Goal: Transaction & Acquisition: Purchase product/service

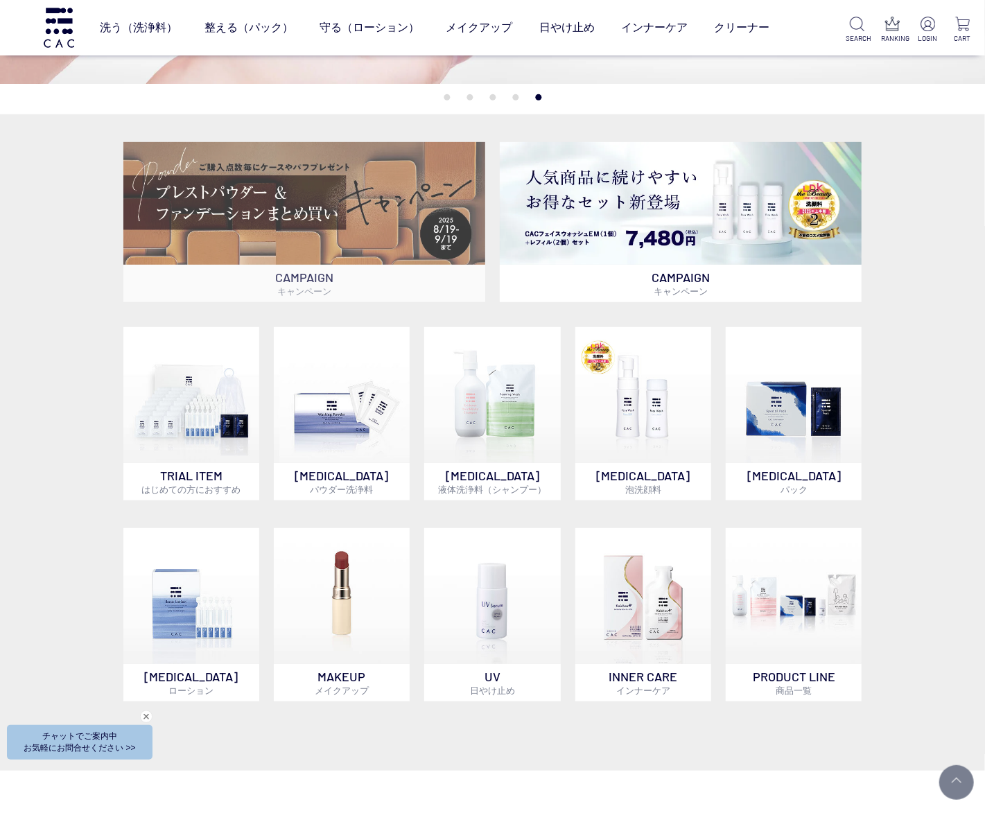
scroll to position [277, 0]
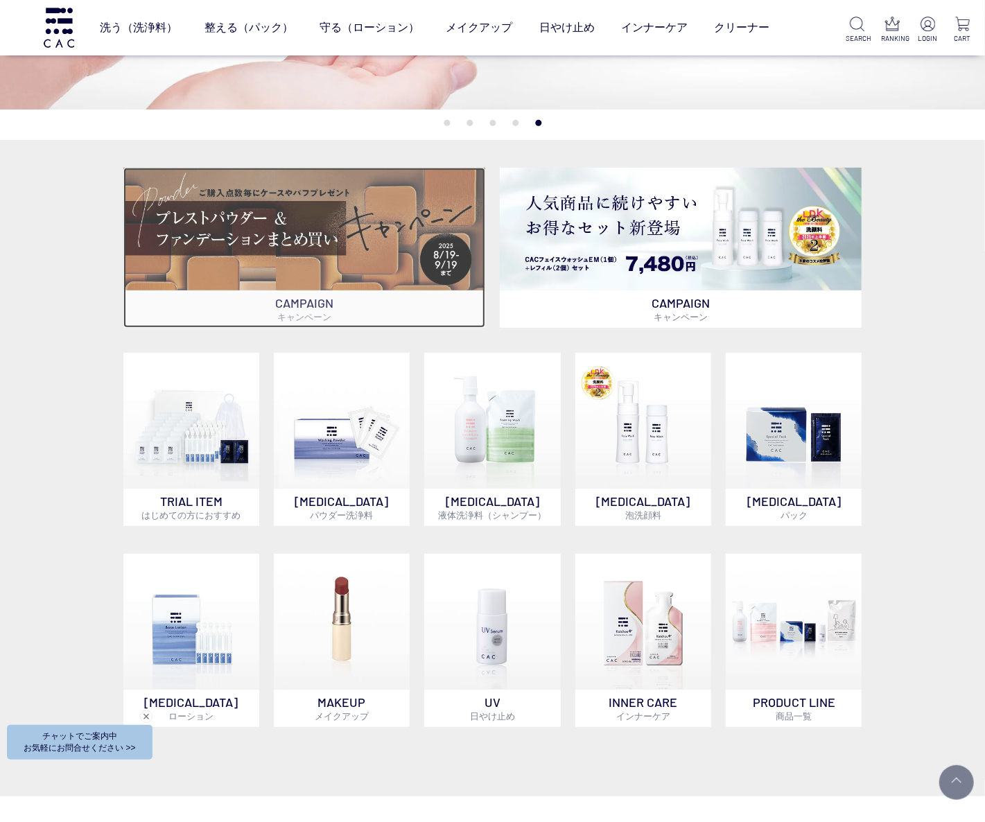
click at [410, 274] on img at bounding box center [304, 229] width 362 height 123
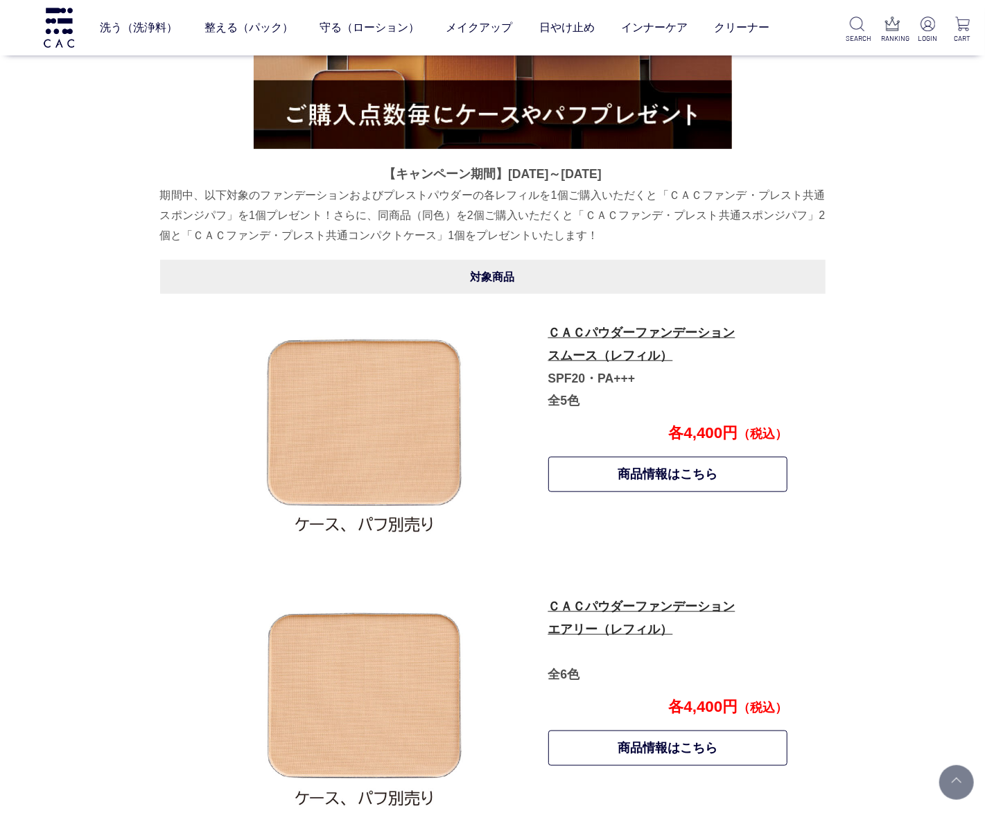
scroll to position [615, 0]
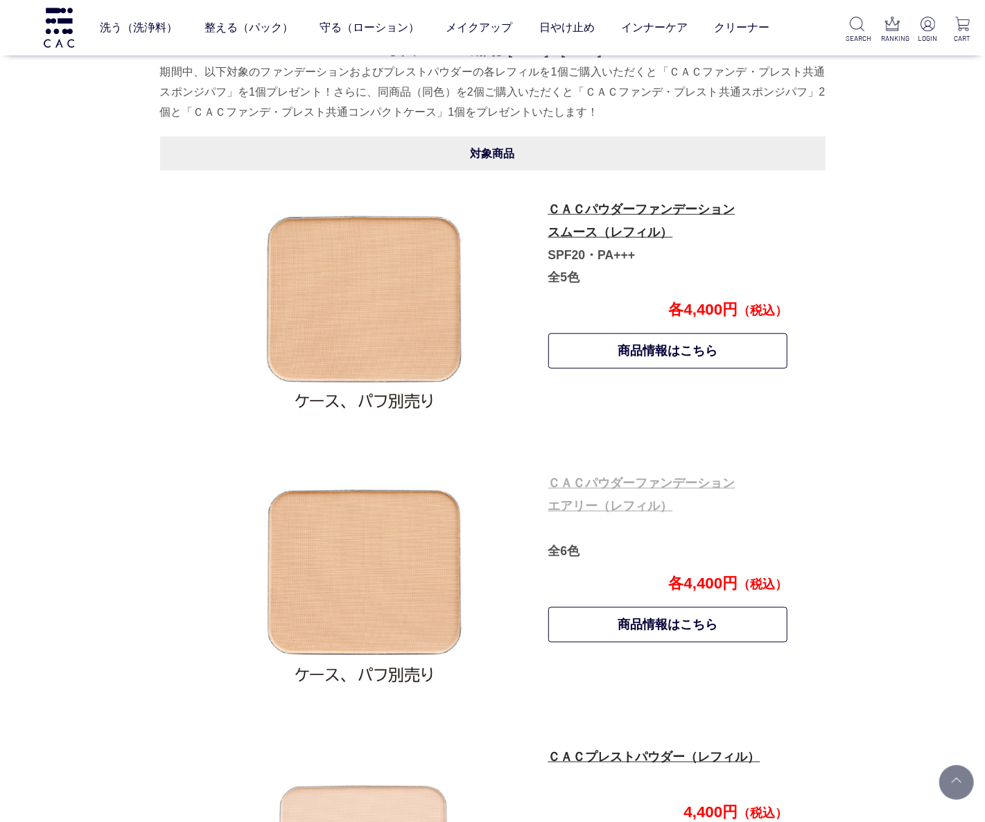
click at [685, 487] on link "ＣＡＣパウダーファンデーション エアリー（レフィル）" at bounding box center [641, 494] width 187 height 37
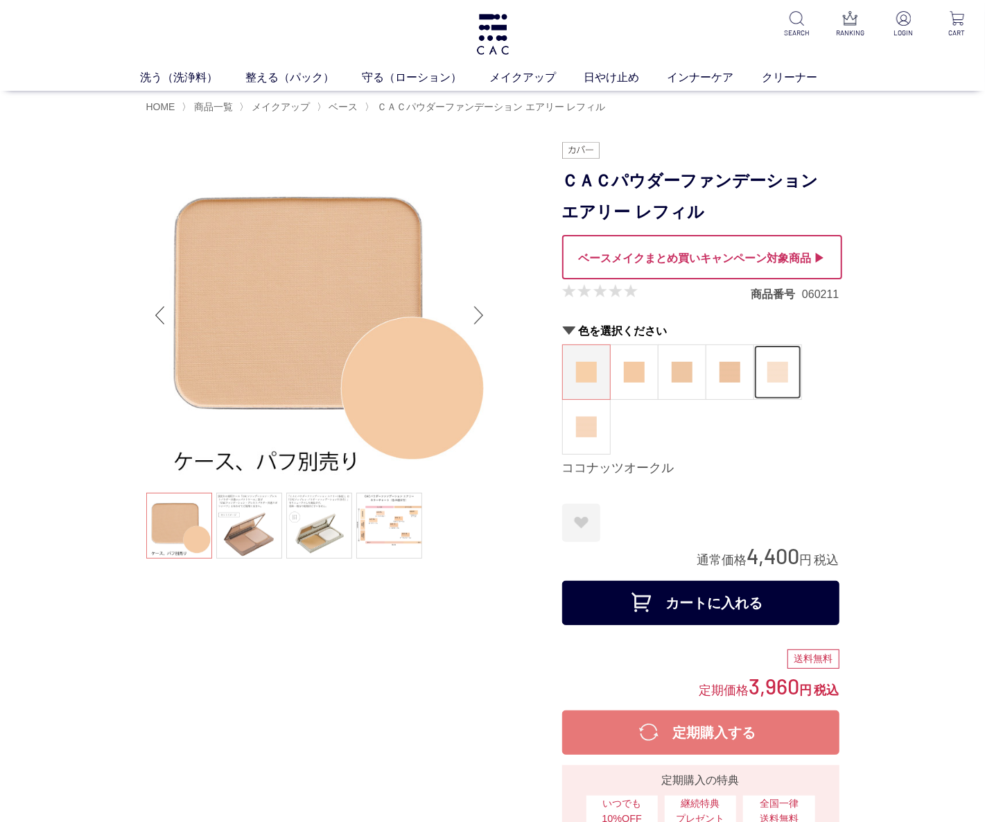
click at [790, 365] on figure at bounding box center [777, 372] width 47 height 54
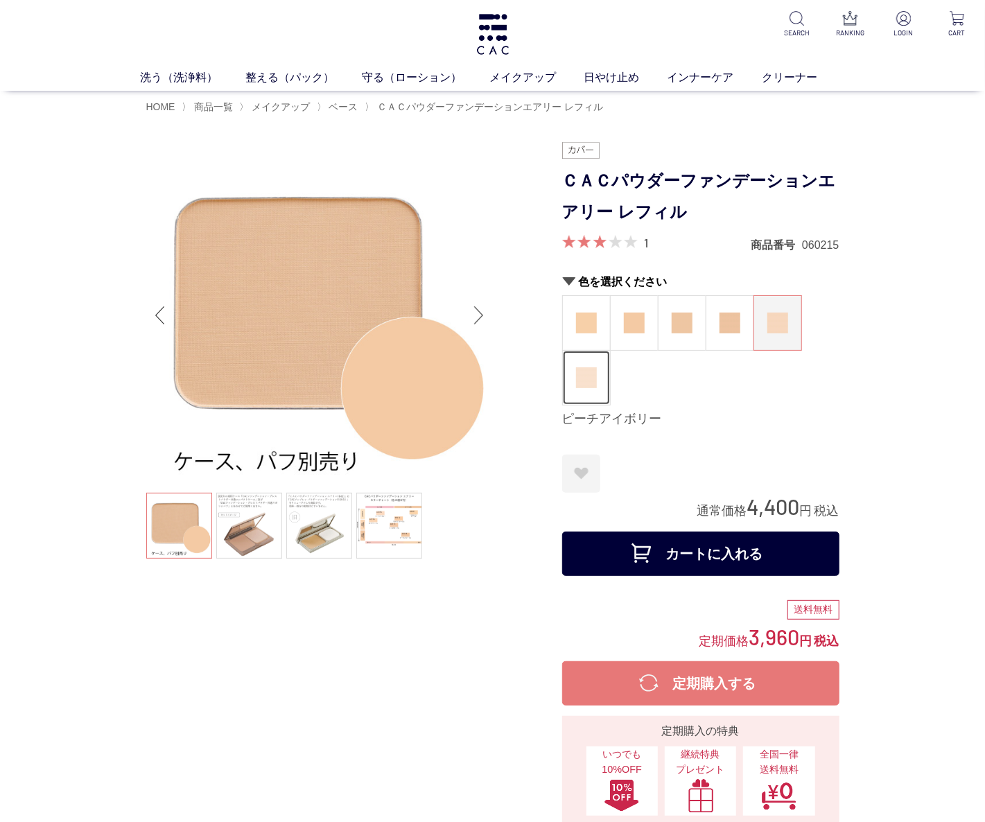
click at [603, 376] on figure at bounding box center [586, 378] width 47 height 54
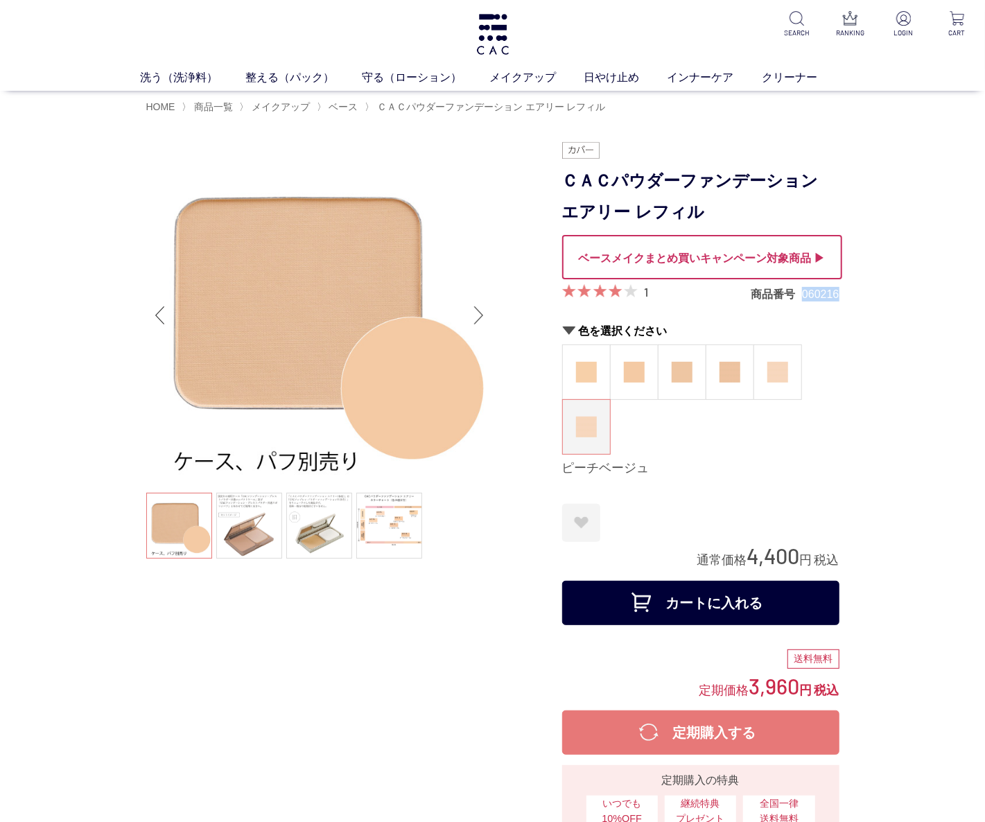
drag, startPoint x: 802, startPoint y: 290, endPoint x: 854, endPoint y: 298, distance: 51.8
copy dd "060216"
